Goal: Task Accomplishment & Management: Manage account settings

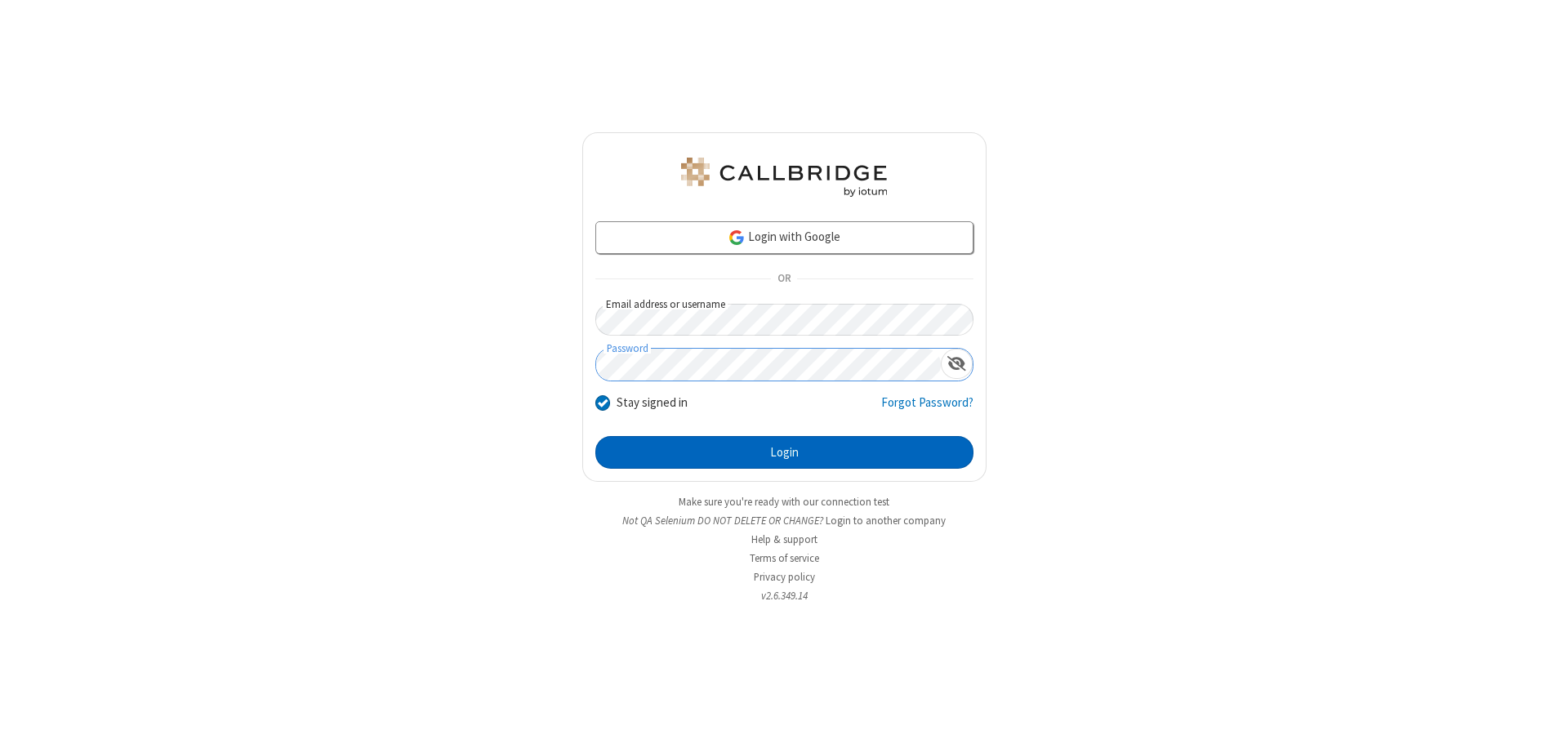
click at [784, 453] on button "Login" at bounding box center [784, 452] width 378 height 33
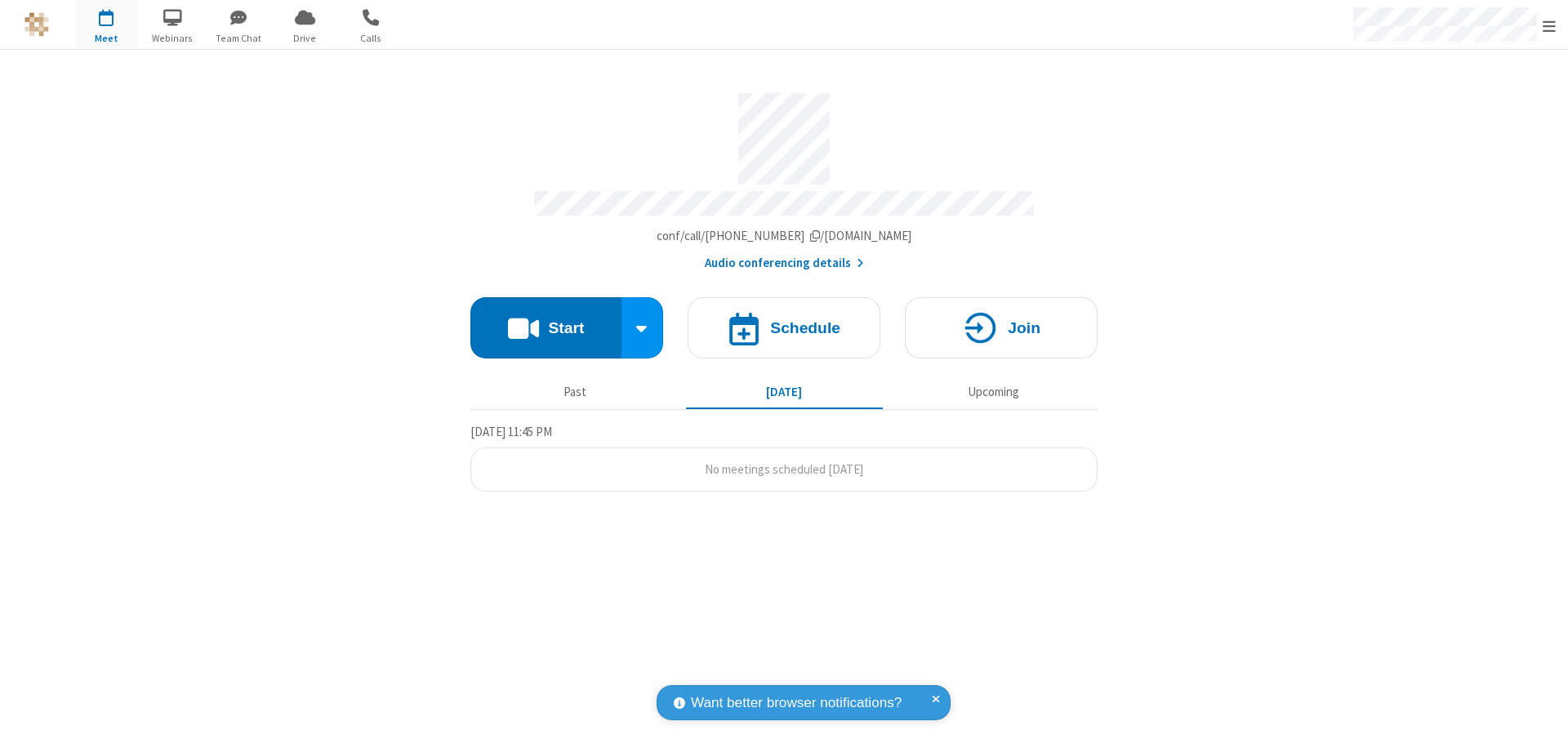
click at [1549, 26] on span "Open menu" at bounding box center [1549, 26] width 13 height 16
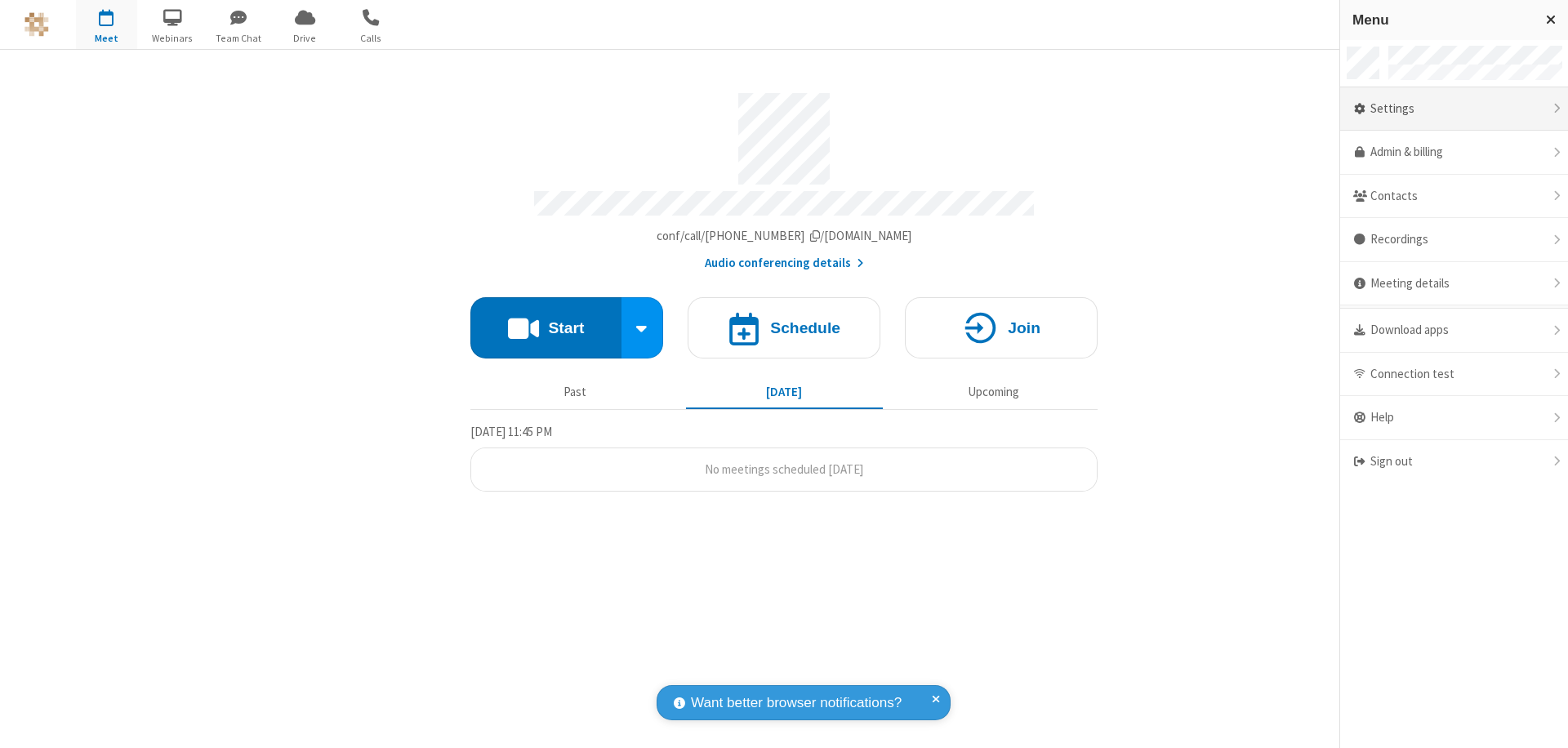
click at [1454, 109] on div "Settings" at bounding box center [1454, 110] width 228 height 44
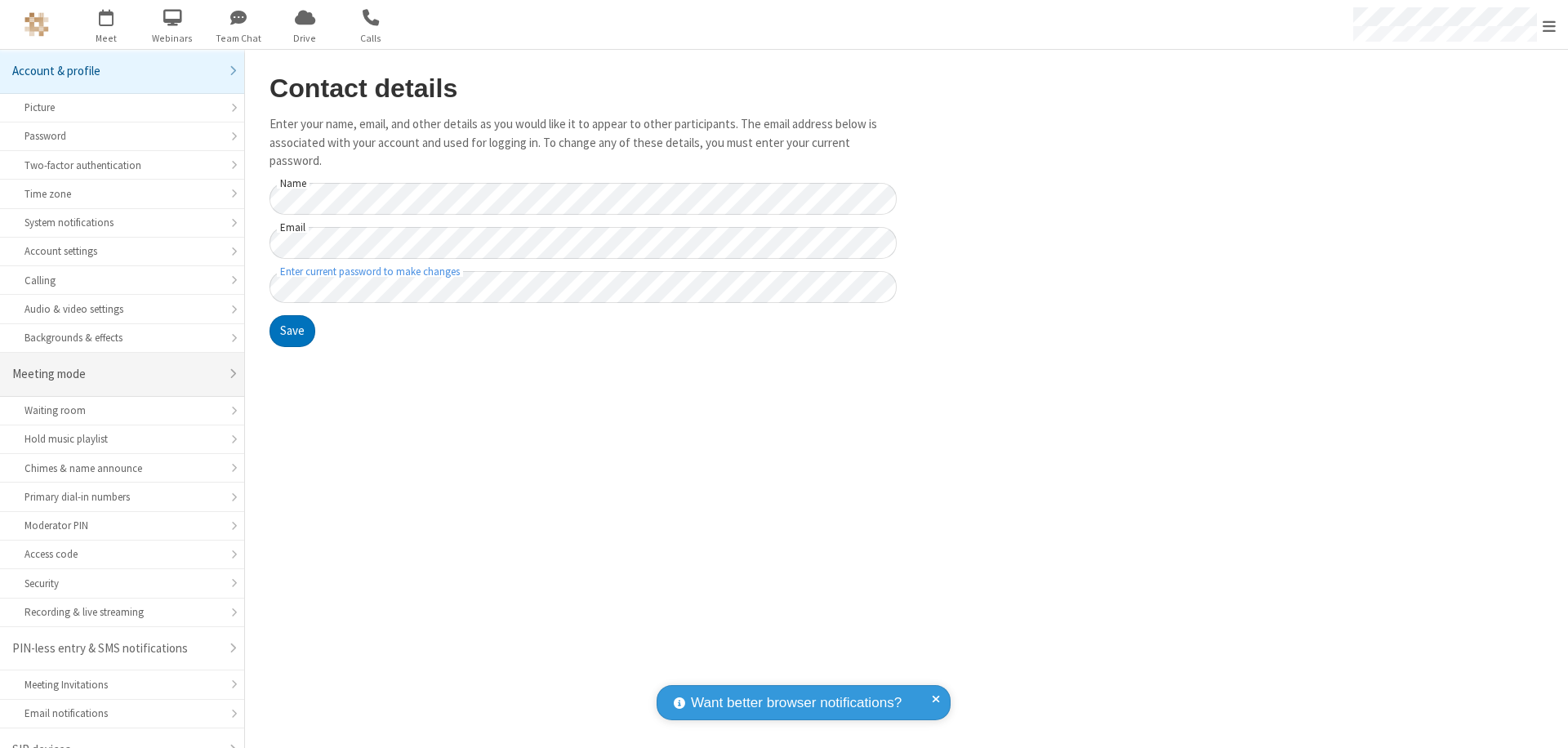
click at [116, 365] on div "Meeting mode" at bounding box center [116, 374] width 207 height 19
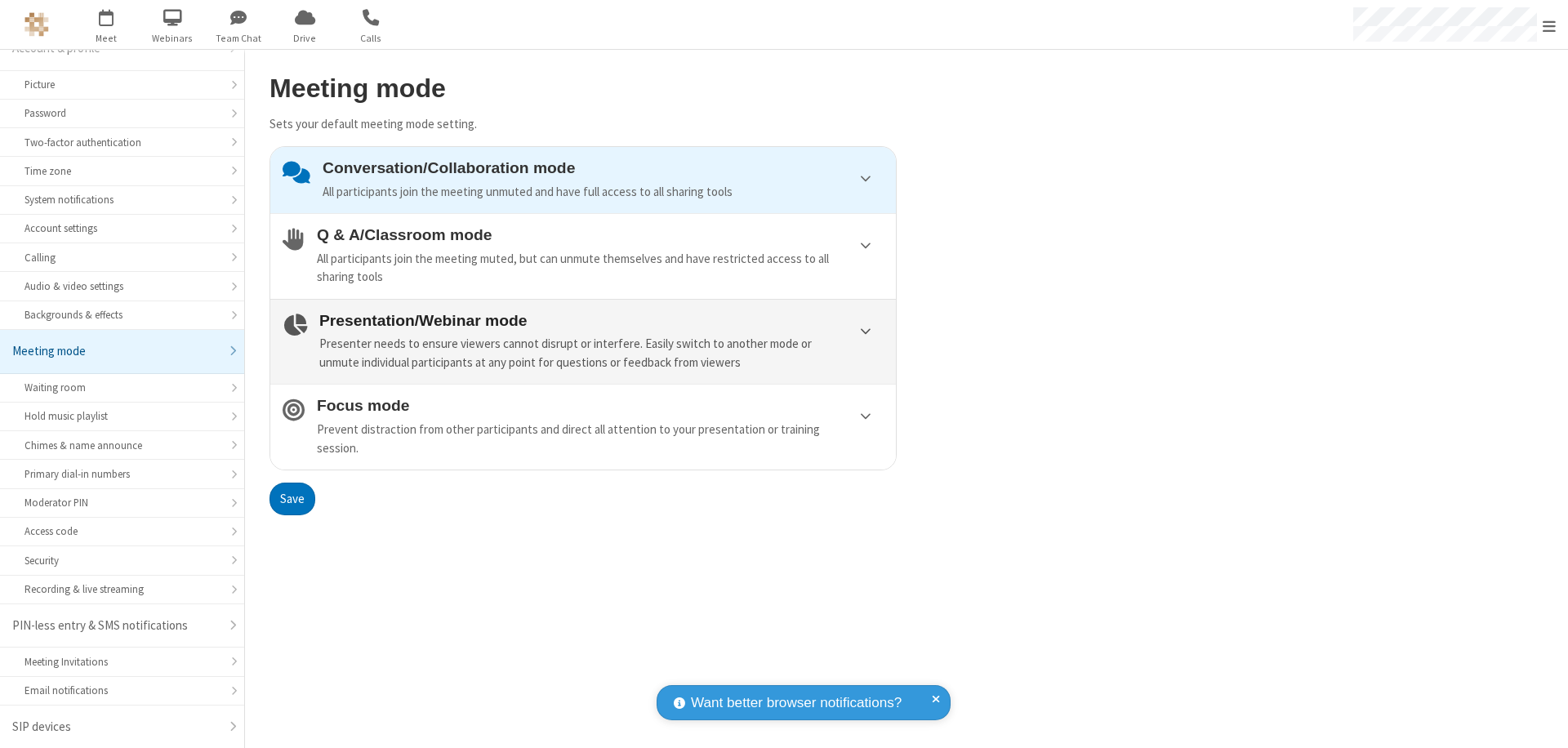
click at [583, 341] on div "Presenter needs to ensure viewers cannot disrupt or interfere. Easily switch to…" at bounding box center [601, 353] width 564 height 36
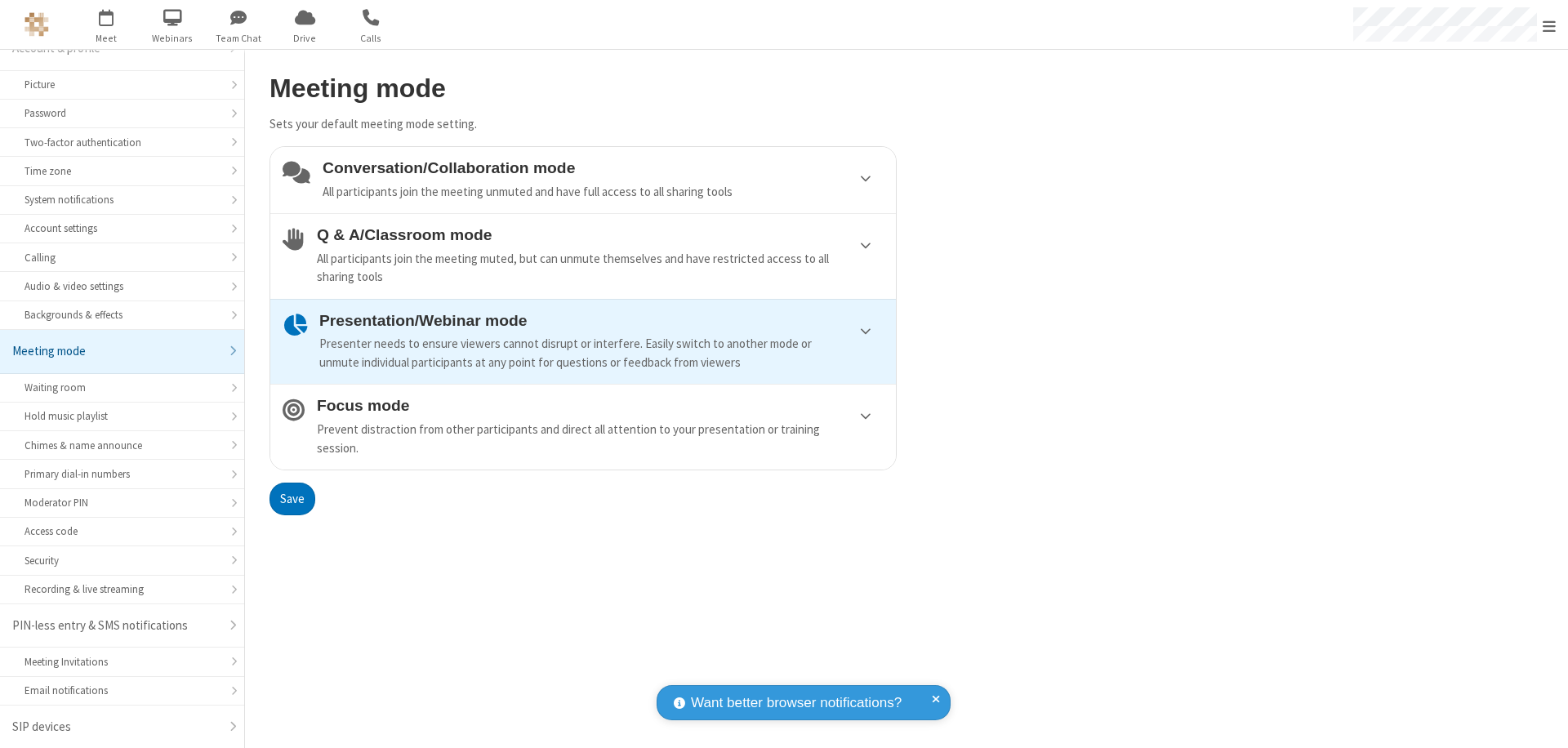
click at [291, 498] on button "Save" at bounding box center [292, 499] width 46 height 33
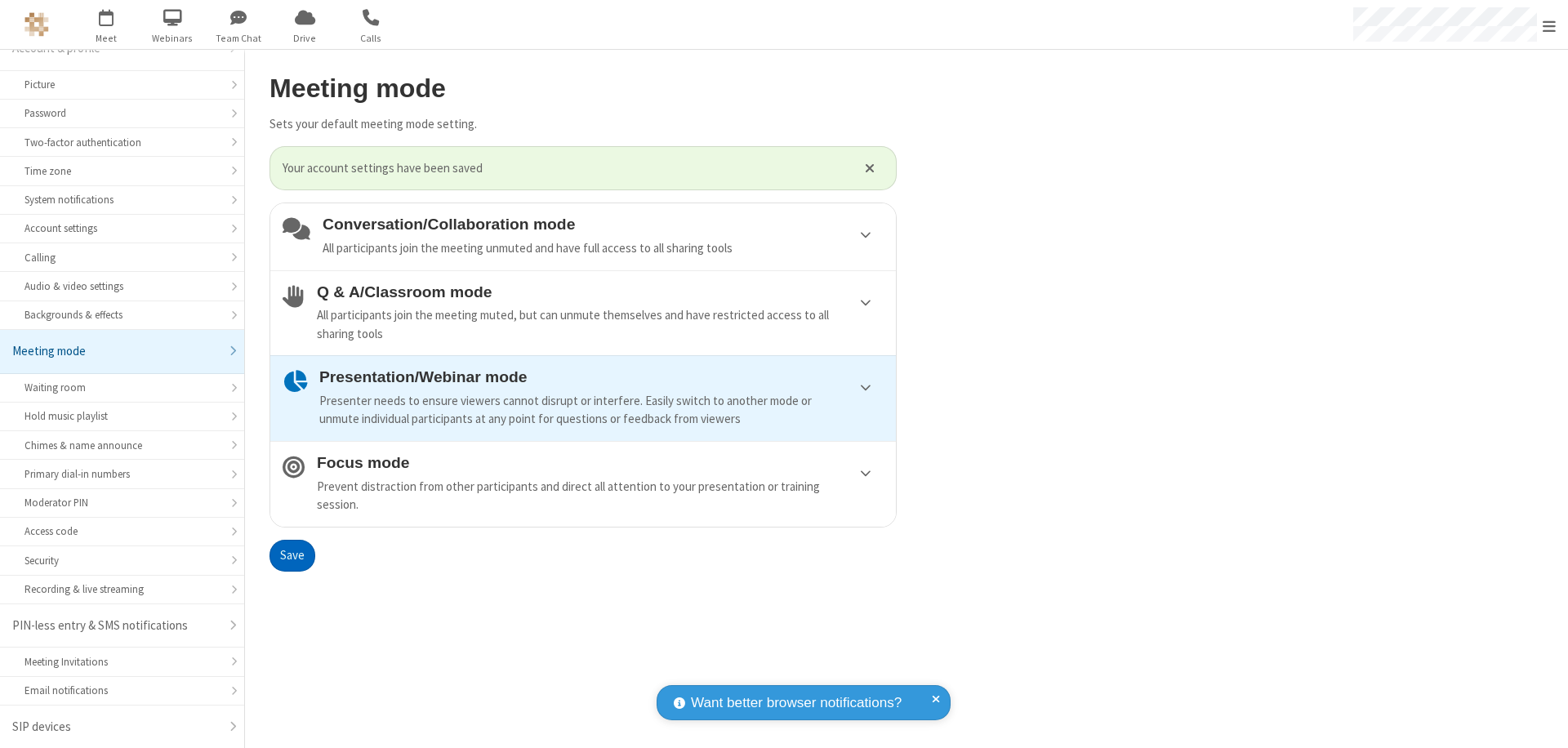
click at [1549, 25] on span "Open menu" at bounding box center [1549, 26] width 13 height 16
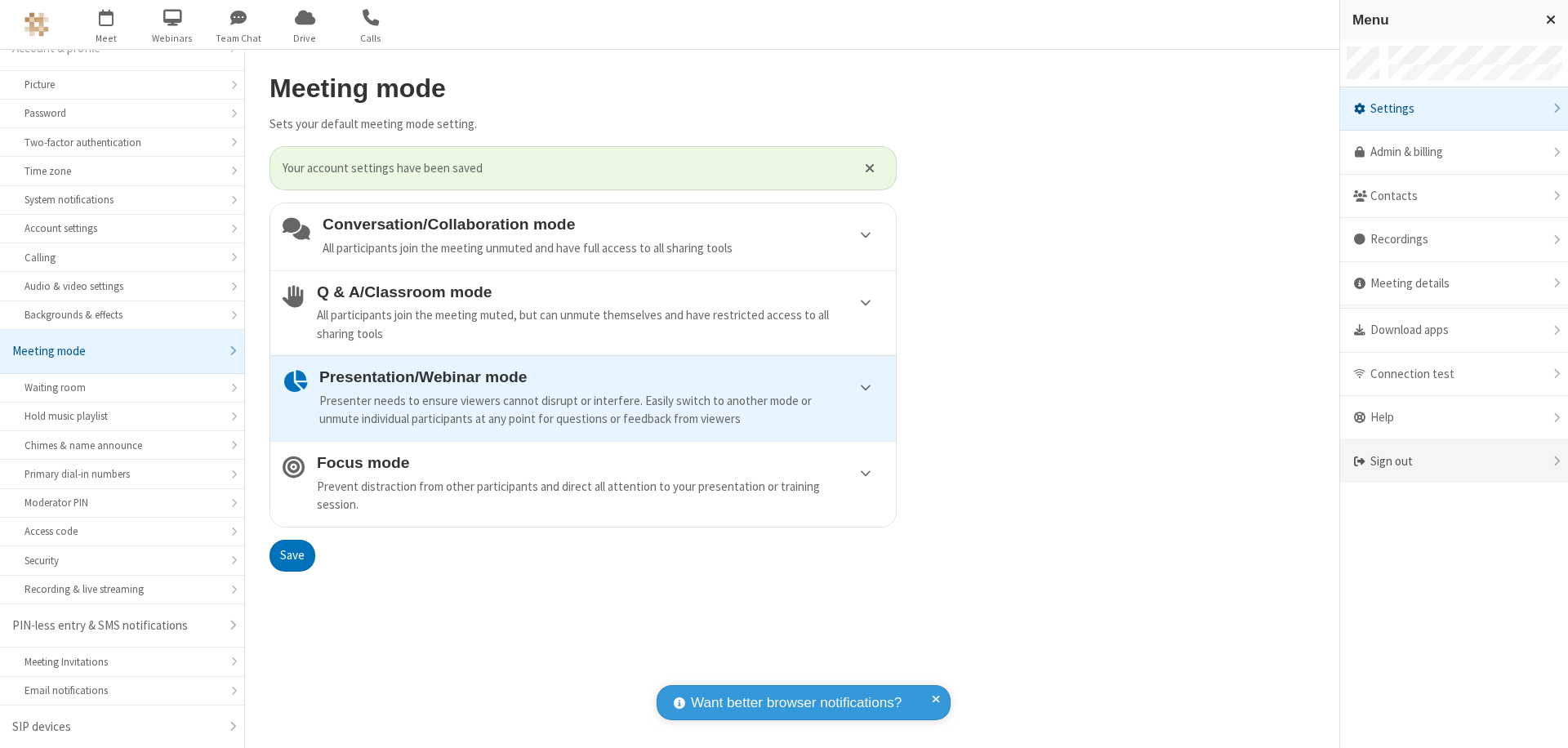
click at [1454, 462] on div "Sign out" at bounding box center [1454, 462] width 228 height 43
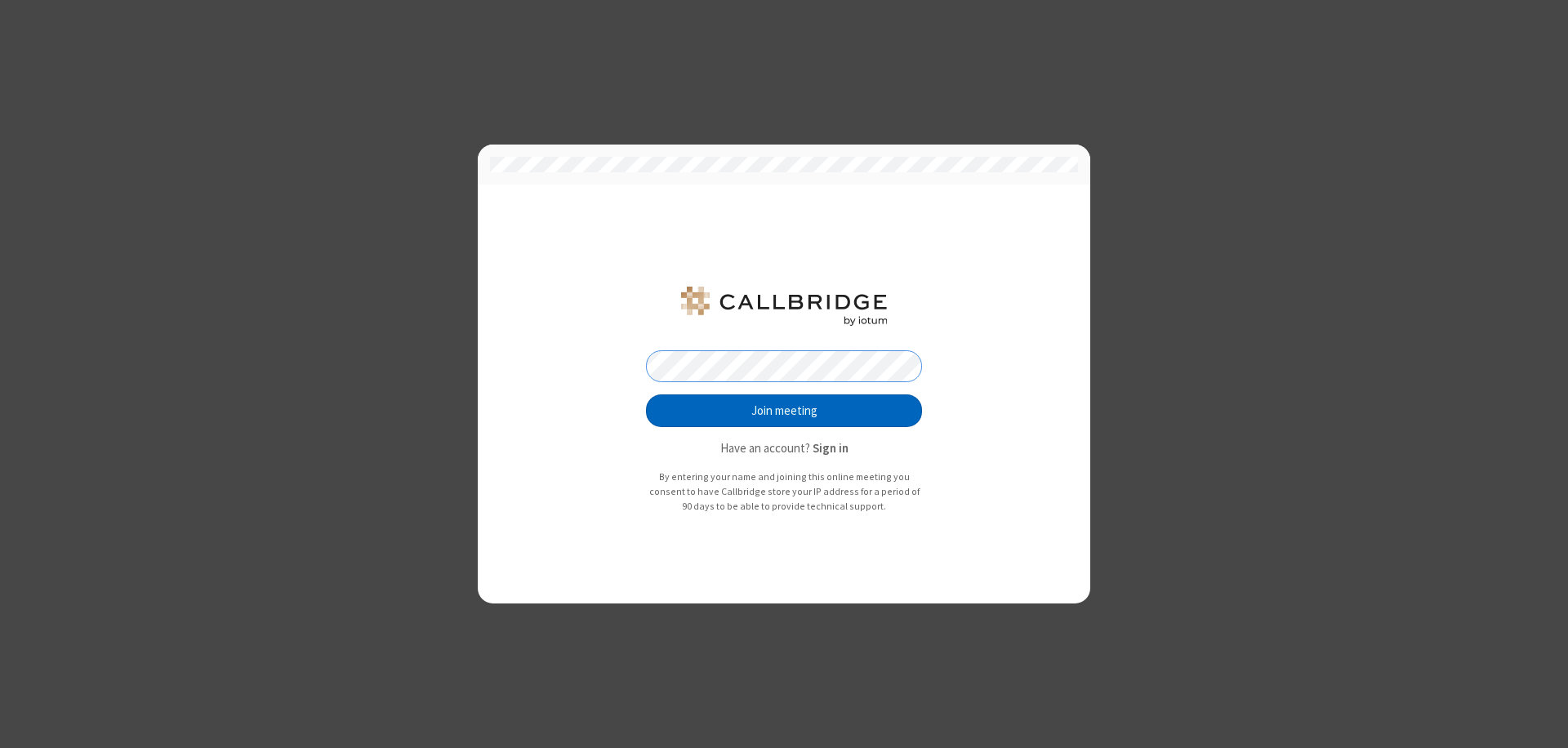
click at [784, 411] on button "Join meeting" at bounding box center [784, 410] width 276 height 33
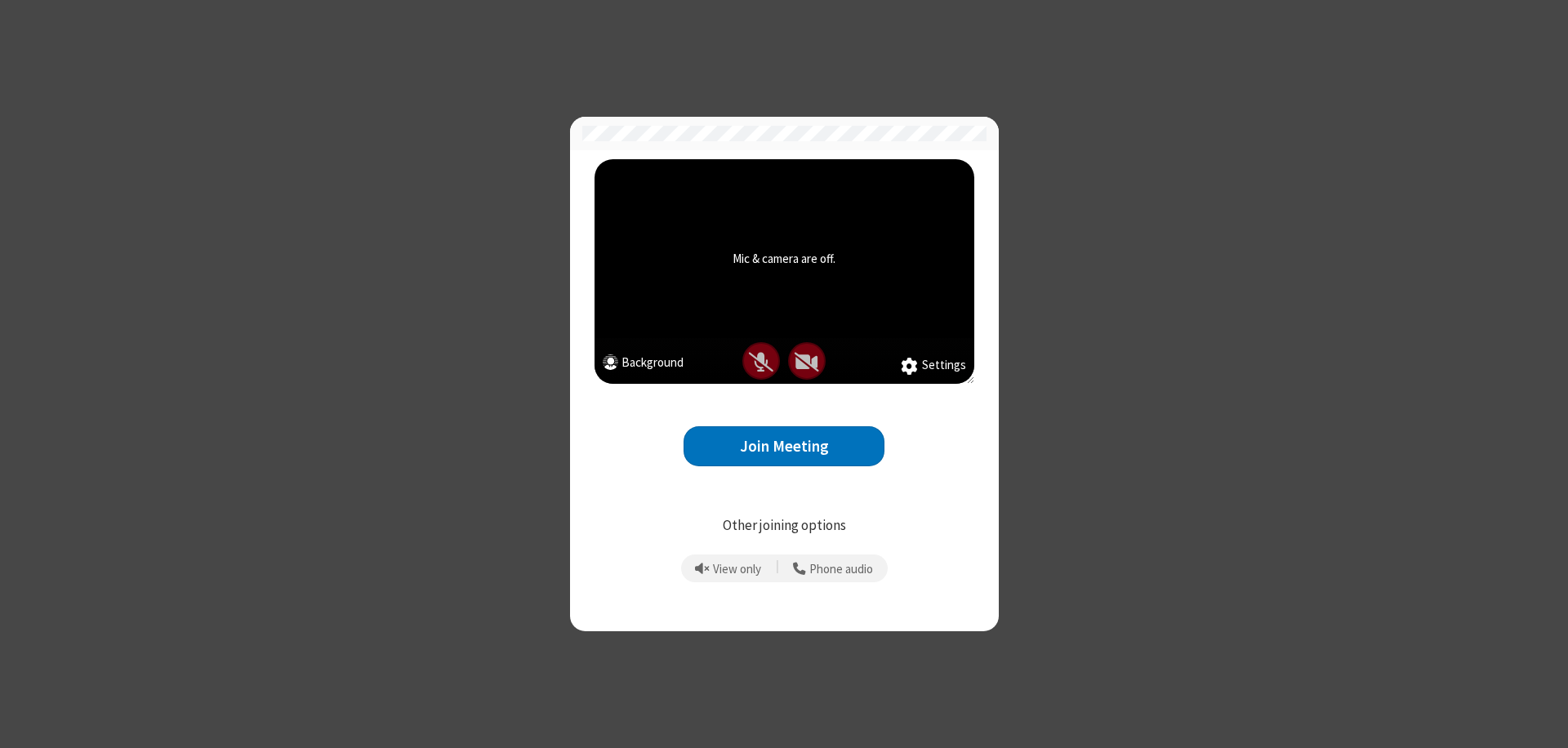
click at [784, 446] on button "Join Meeting" at bounding box center [783, 446] width 201 height 40
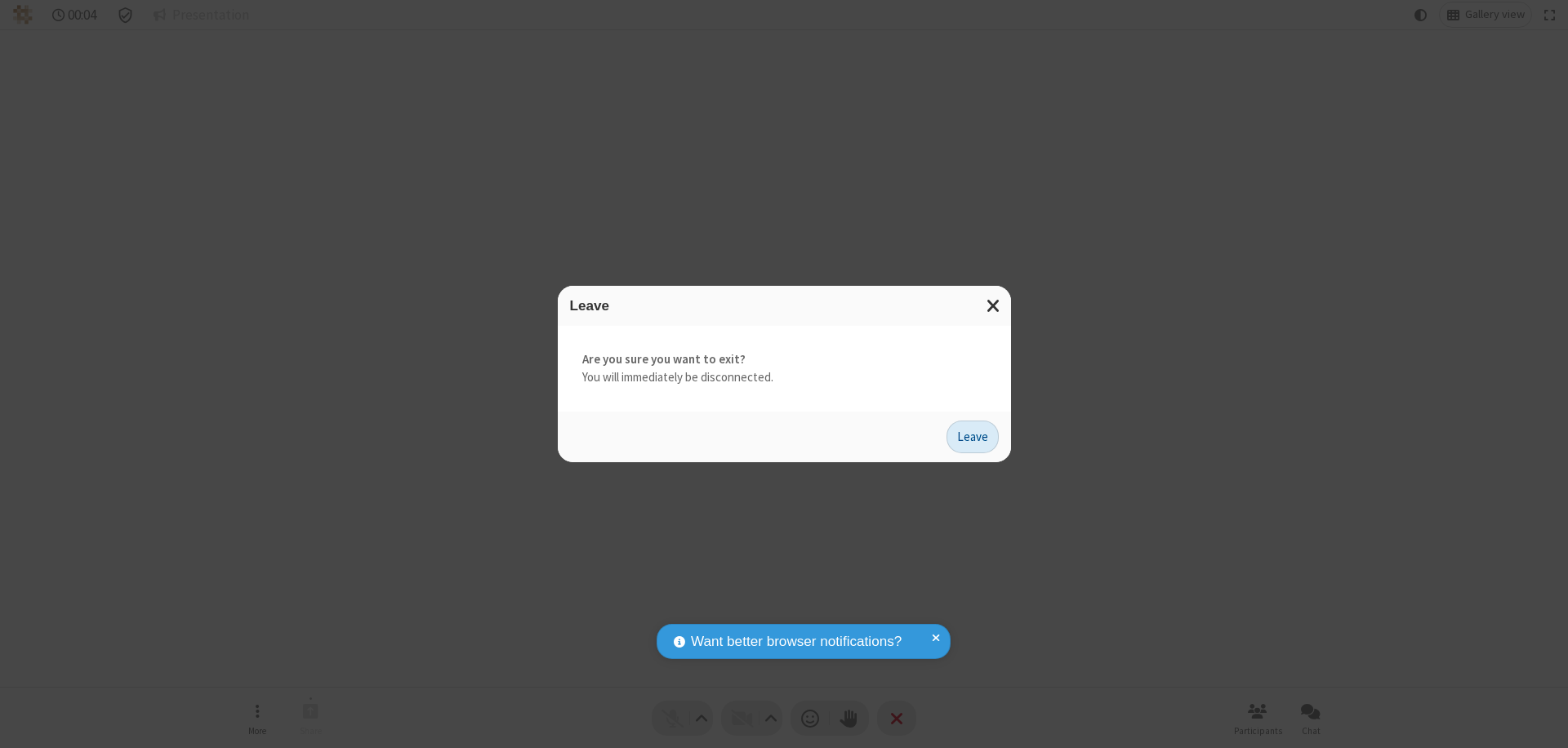
click at [973, 436] on button "Leave" at bounding box center [972, 437] width 52 height 33
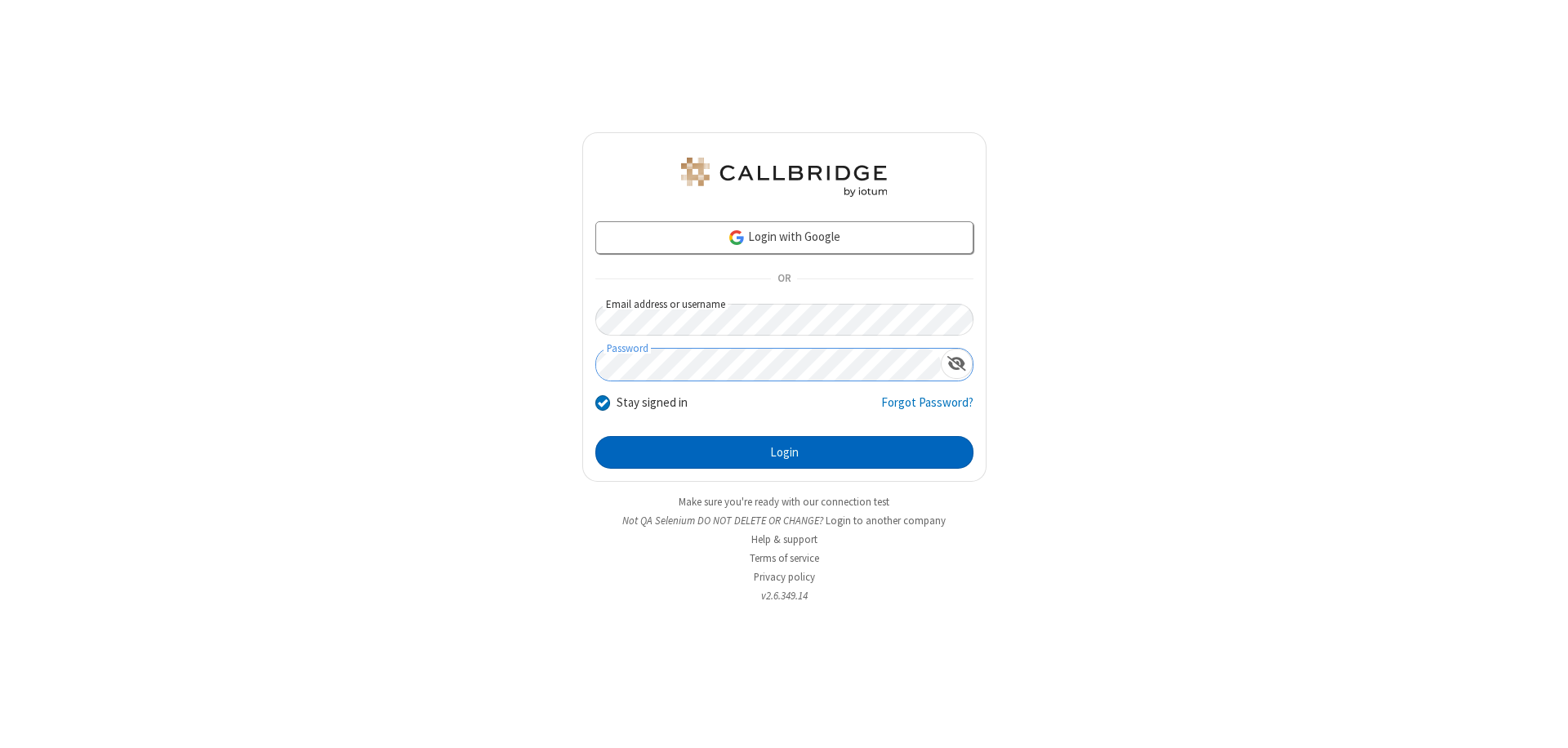
click at [784, 453] on button "Login" at bounding box center [784, 452] width 378 height 33
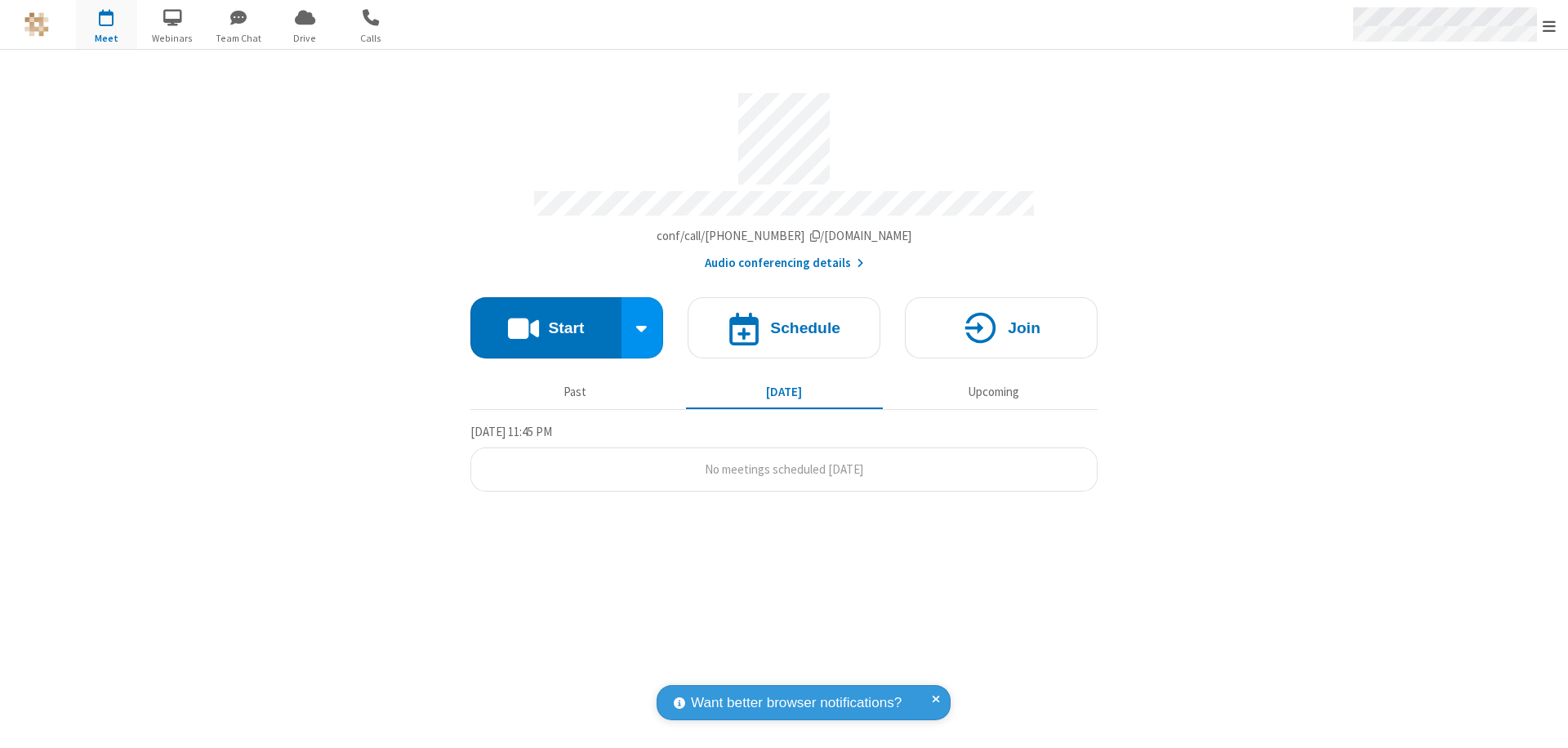
click at [1549, 26] on span "Open menu" at bounding box center [1549, 26] width 13 height 16
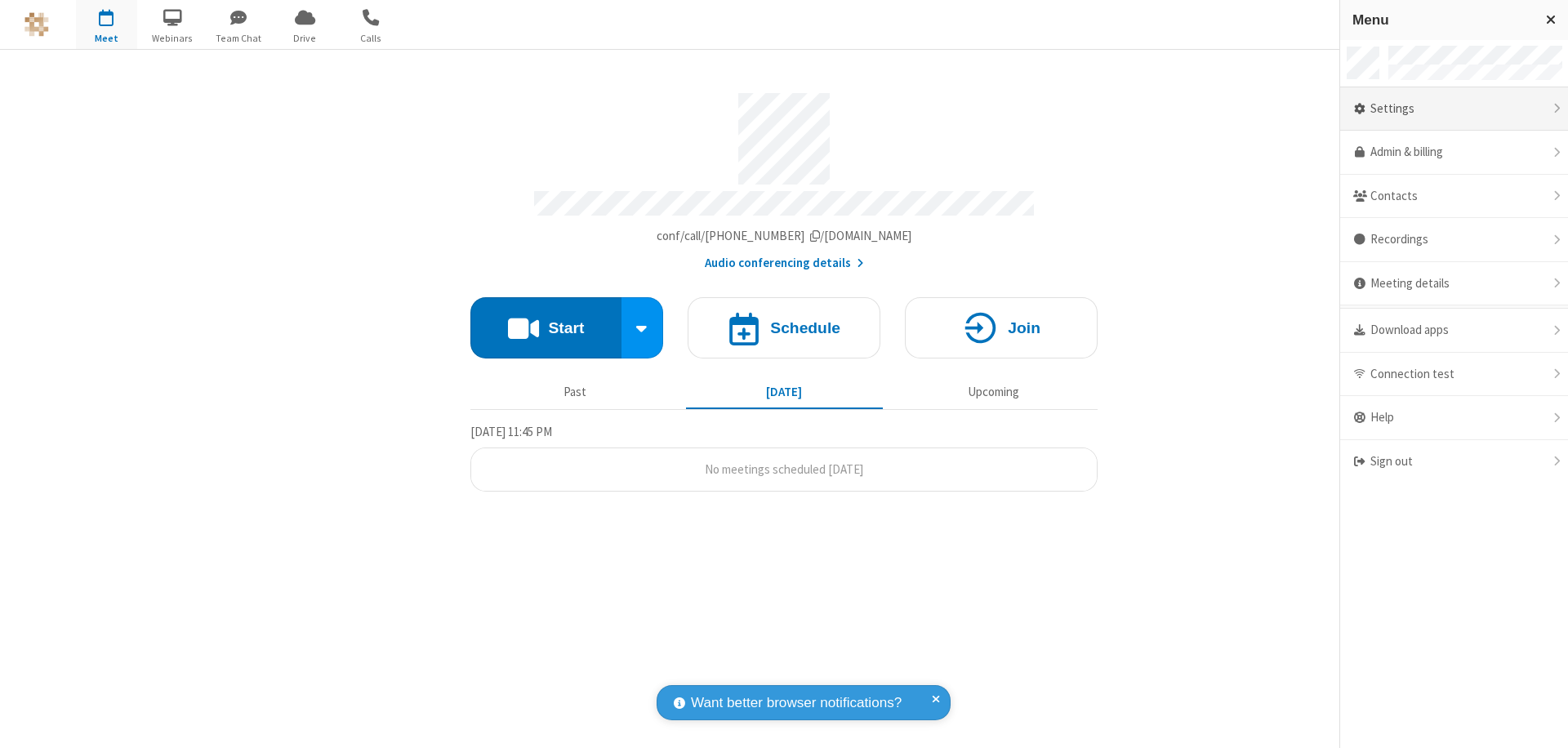
click at [1454, 109] on div "Settings" at bounding box center [1454, 110] width 228 height 44
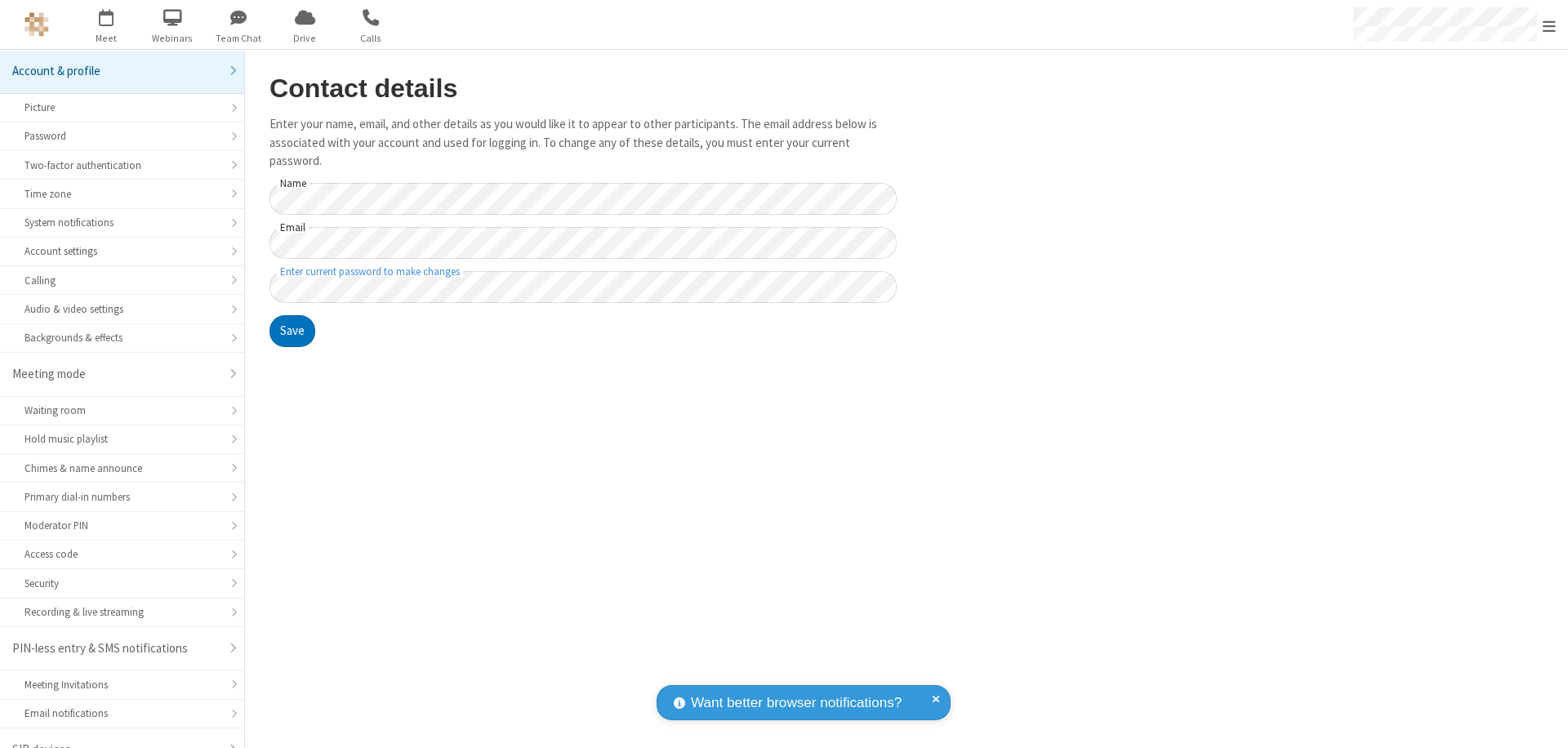
scroll to position [23, 0]
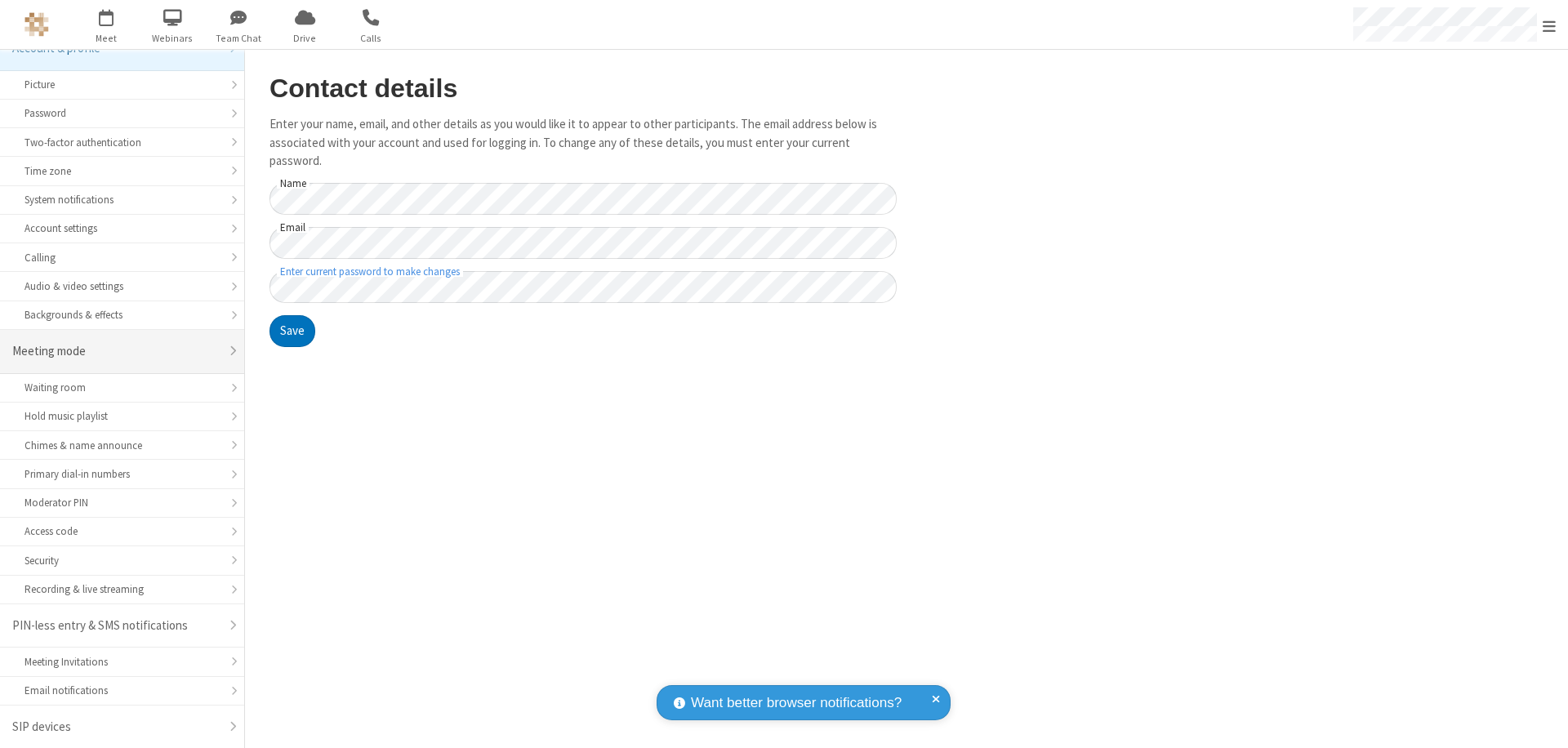
click at [116, 351] on div "Meeting mode" at bounding box center [116, 351] width 207 height 19
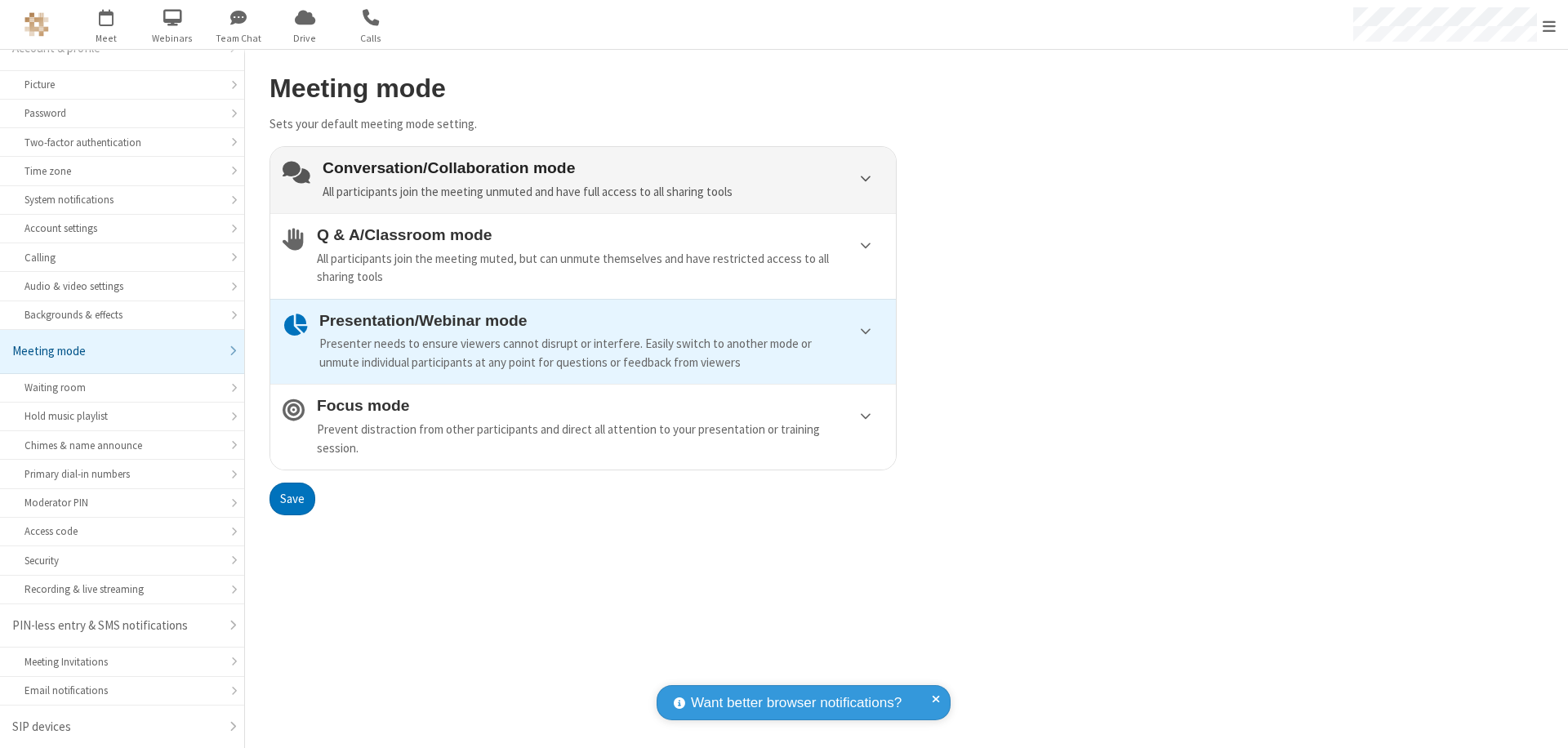
click at [583, 180] on div "Conversation/Collaboration mode All participants join the meeting unmuted and h…" at bounding box center [602, 180] width 561 height 42
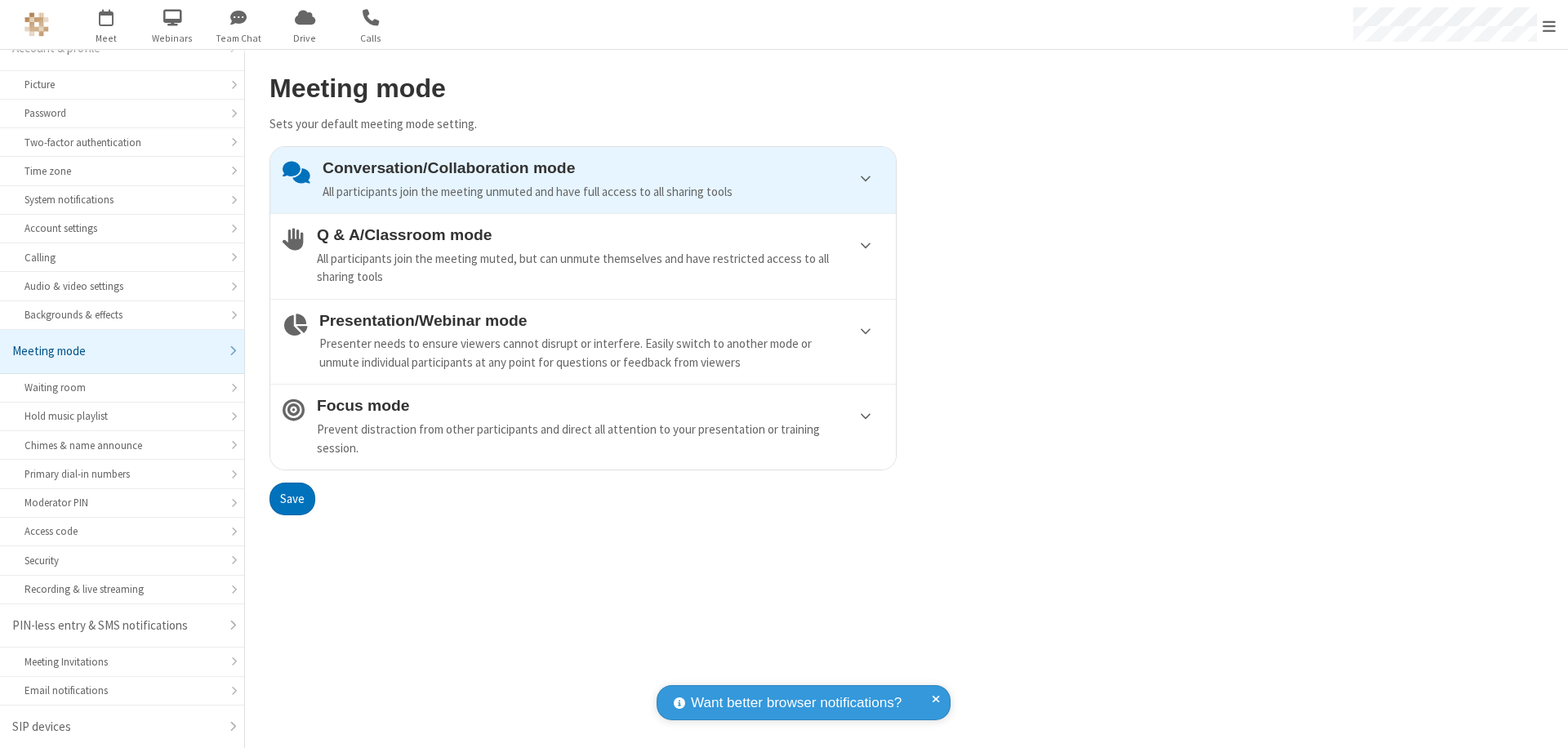
click at [291, 498] on button "Save" at bounding box center [292, 499] width 46 height 33
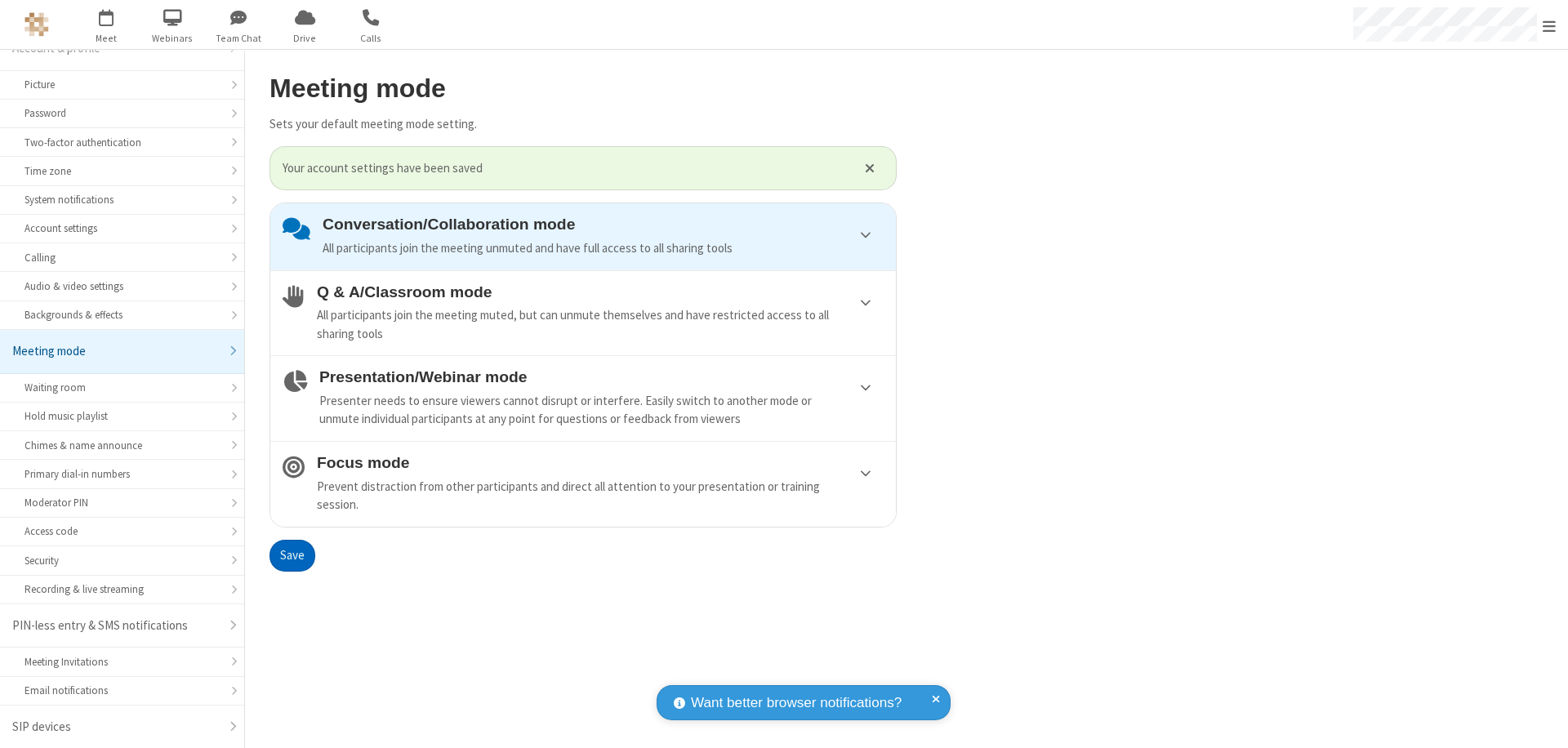
click at [1549, 25] on span "Open menu" at bounding box center [1549, 26] width 13 height 16
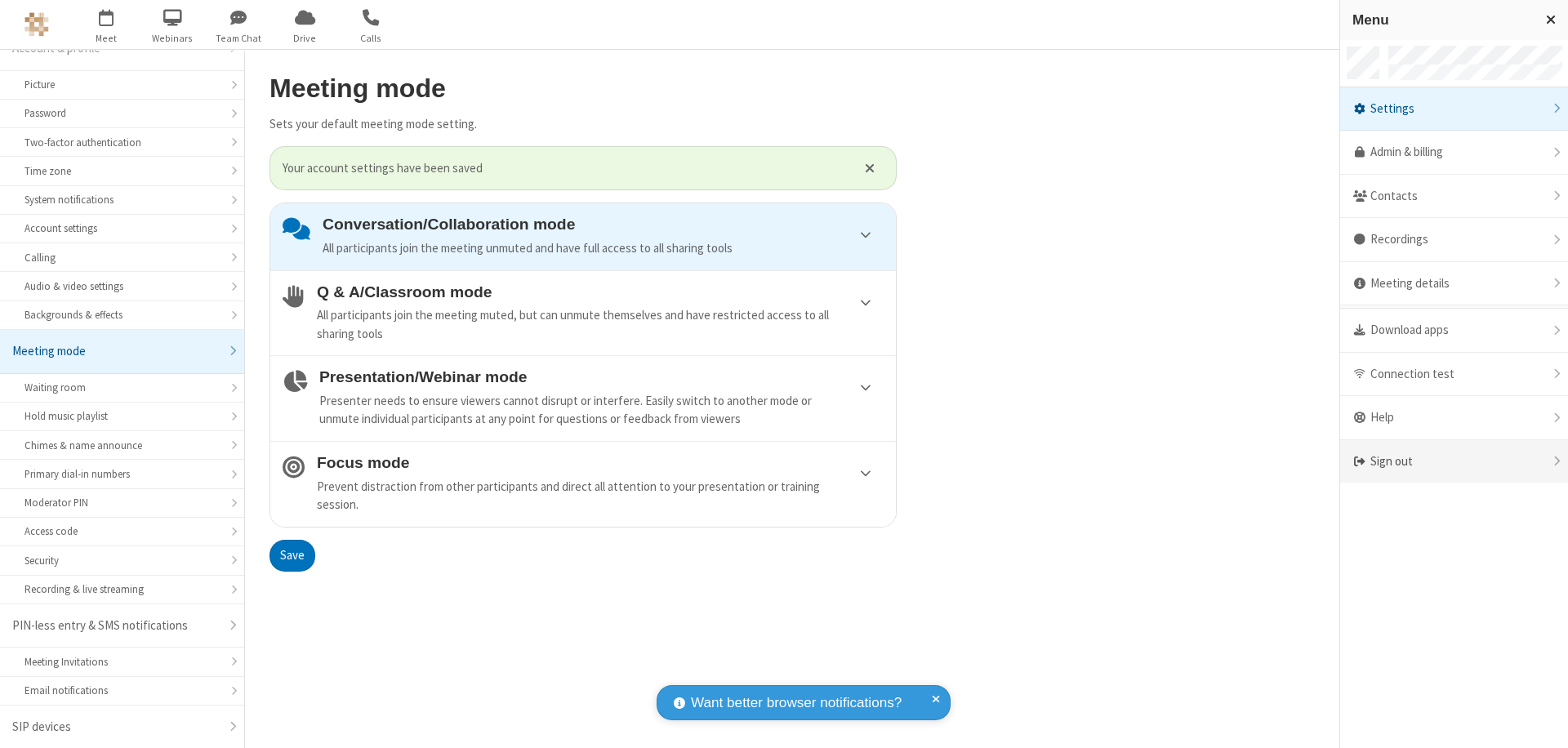
click at [1454, 462] on div "Sign out" at bounding box center [1454, 462] width 228 height 43
